Goal: Task Accomplishment & Management: Manage account settings

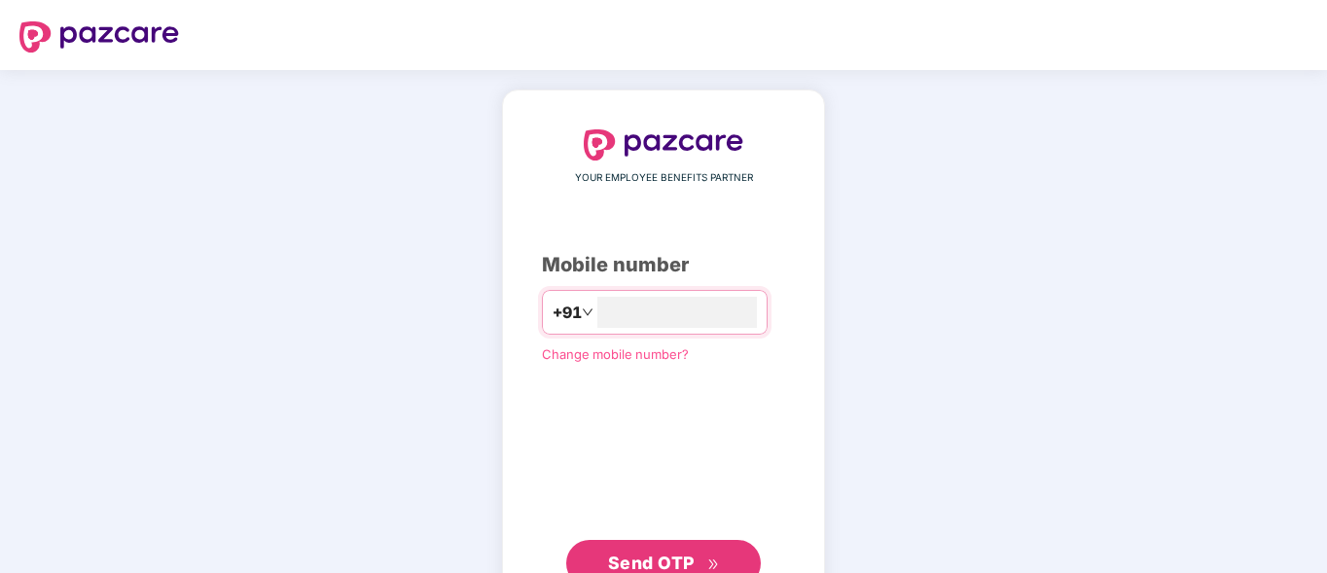
type input "**********"
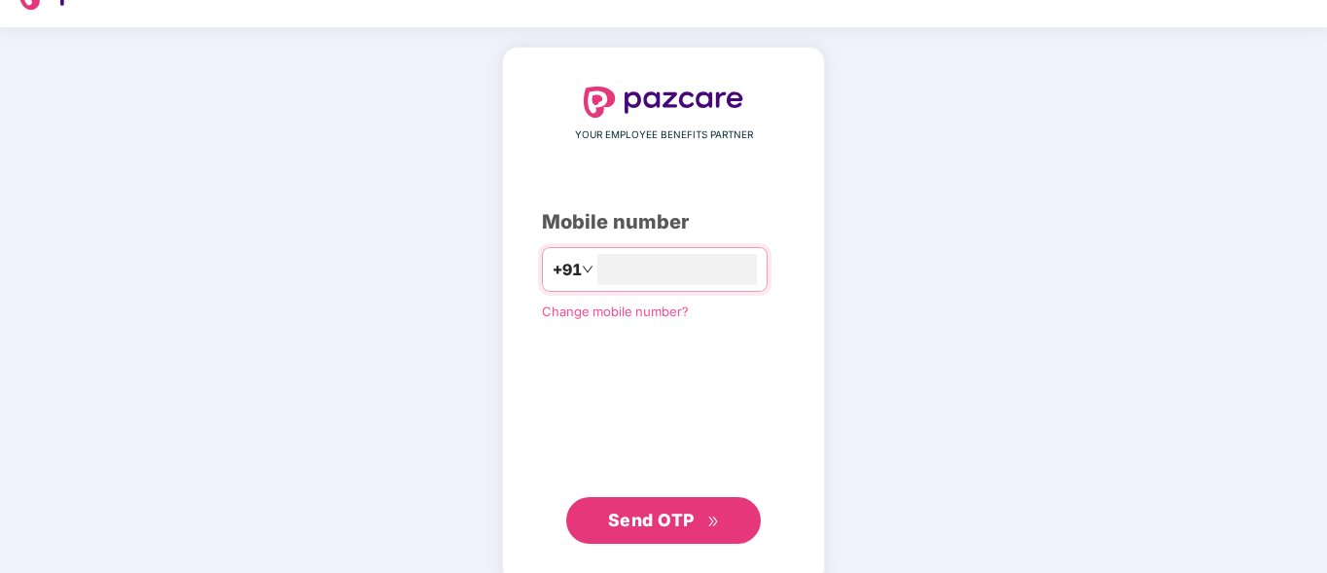
scroll to position [53, 0]
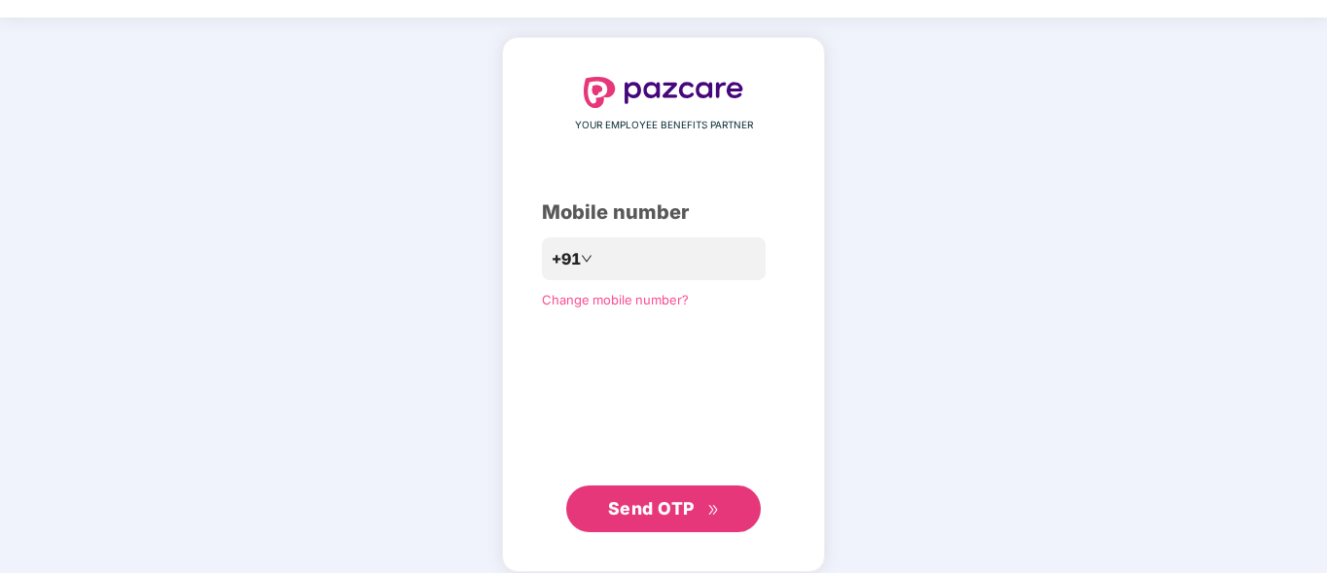
click at [676, 502] on span "Send OTP" at bounding box center [651, 508] width 87 height 20
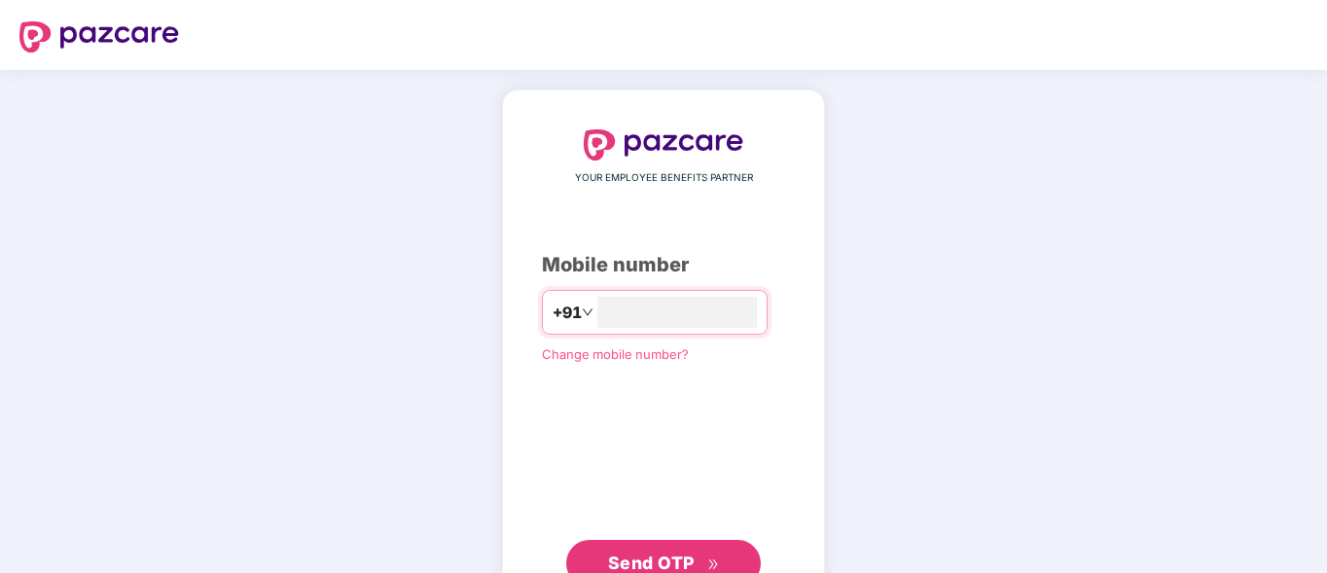
type input "**********"
